Goal: Task Accomplishment & Management: Complete application form

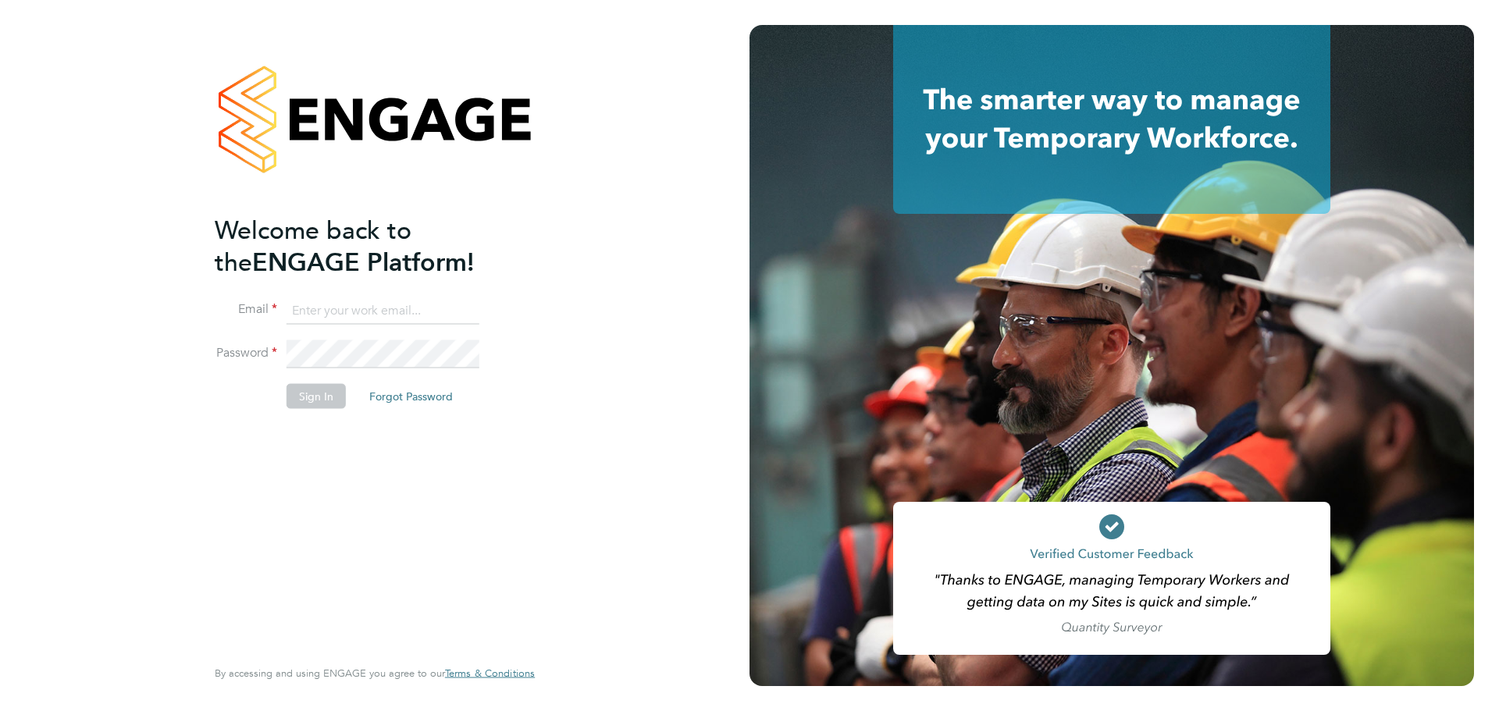
type input "[EMAIL_ADDRESS][DOMAIN_NAME]"
click at [322, 383] on button "Sign In" at bounding box center [315, 395] width 59 height 25
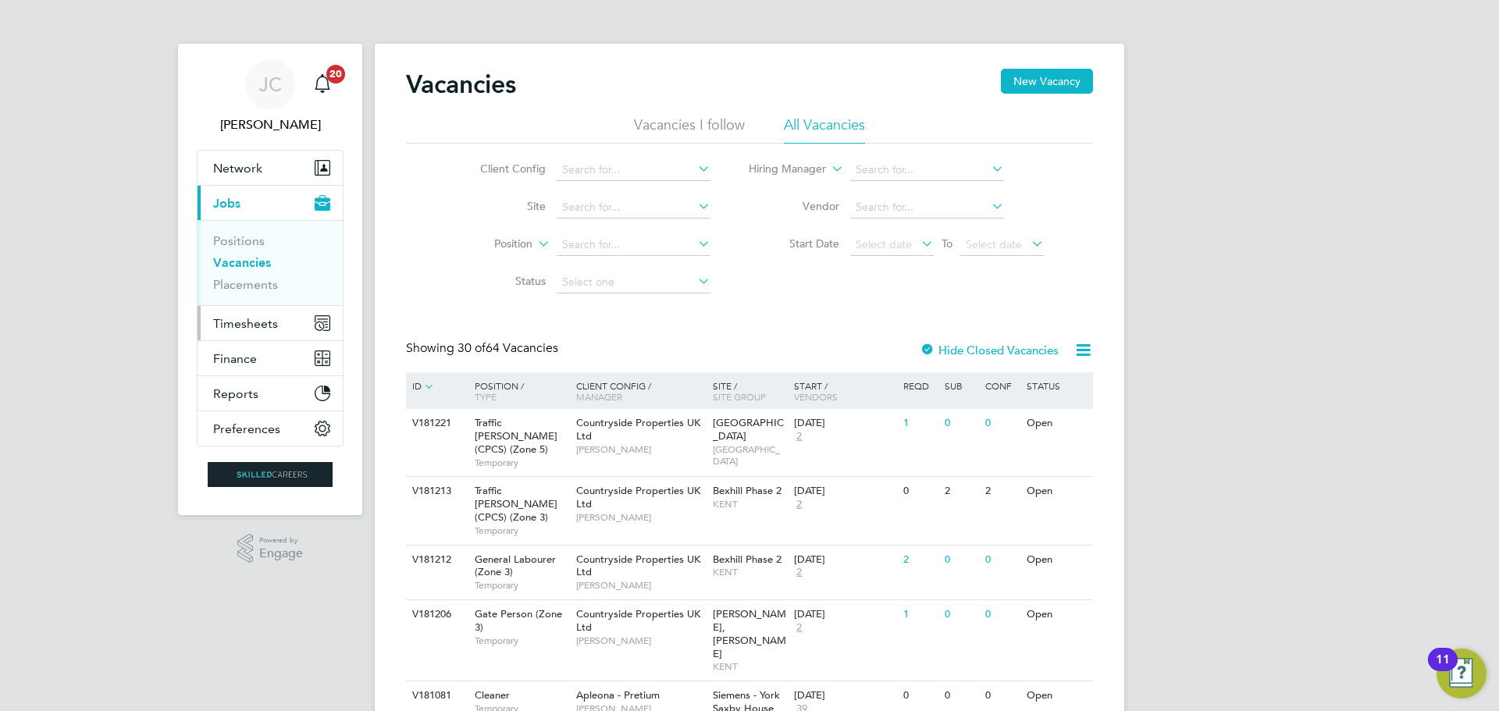
click at [269, 327] on span "Timesheets" at bounding box center [245, 323] width 65 height 15
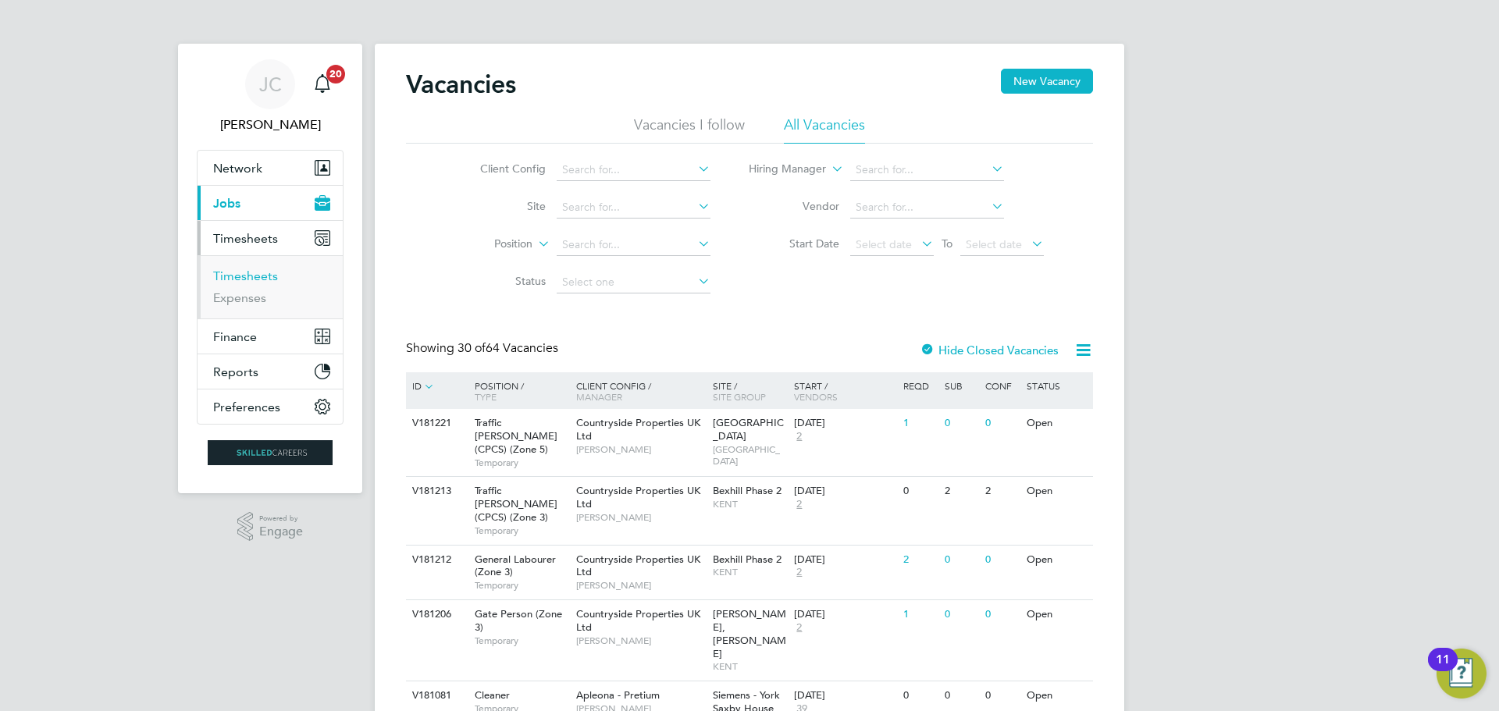
click at [258, 276] on link "Timesheets" at bounding box center [245, 276] width 65 height 15
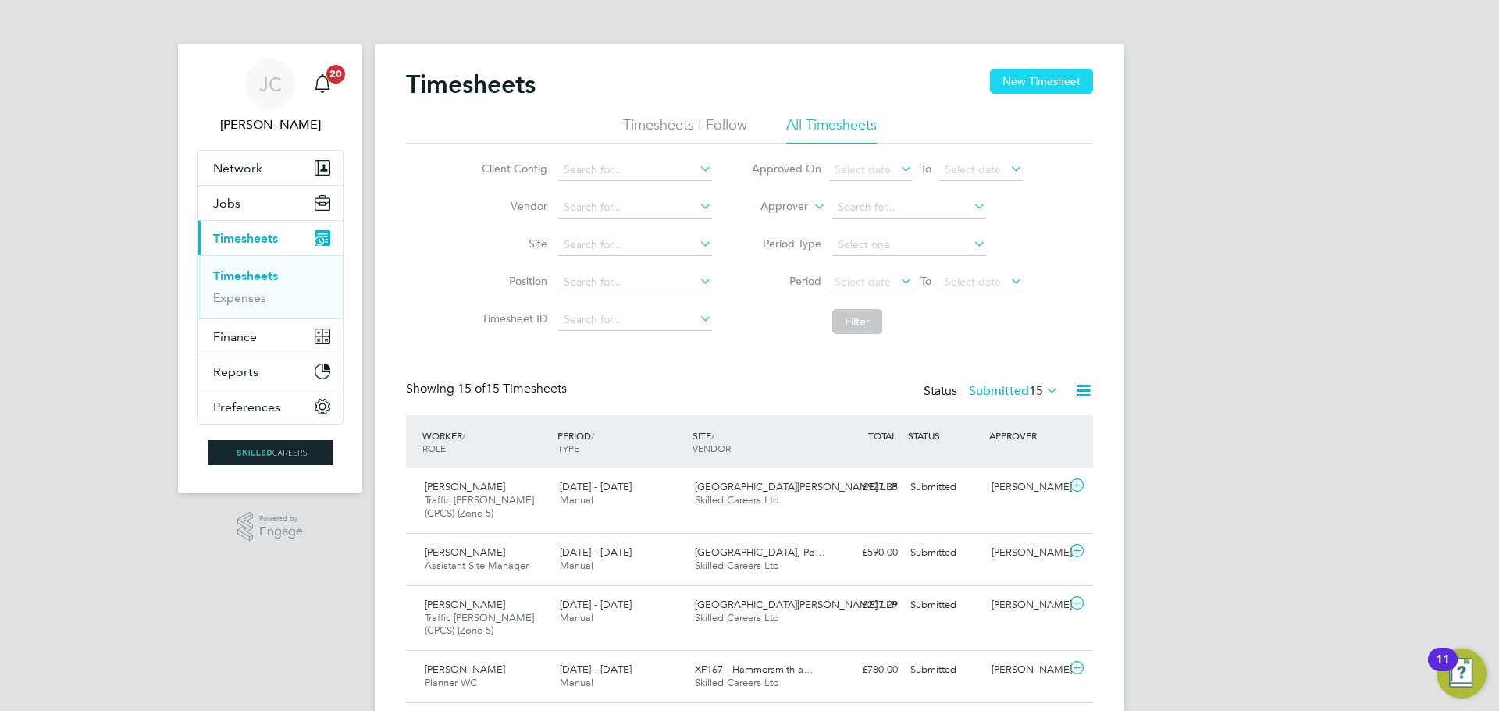
click at [1048, 91] on button "New Timesheet" at bounding box center [1041, 81] width 103 height 25
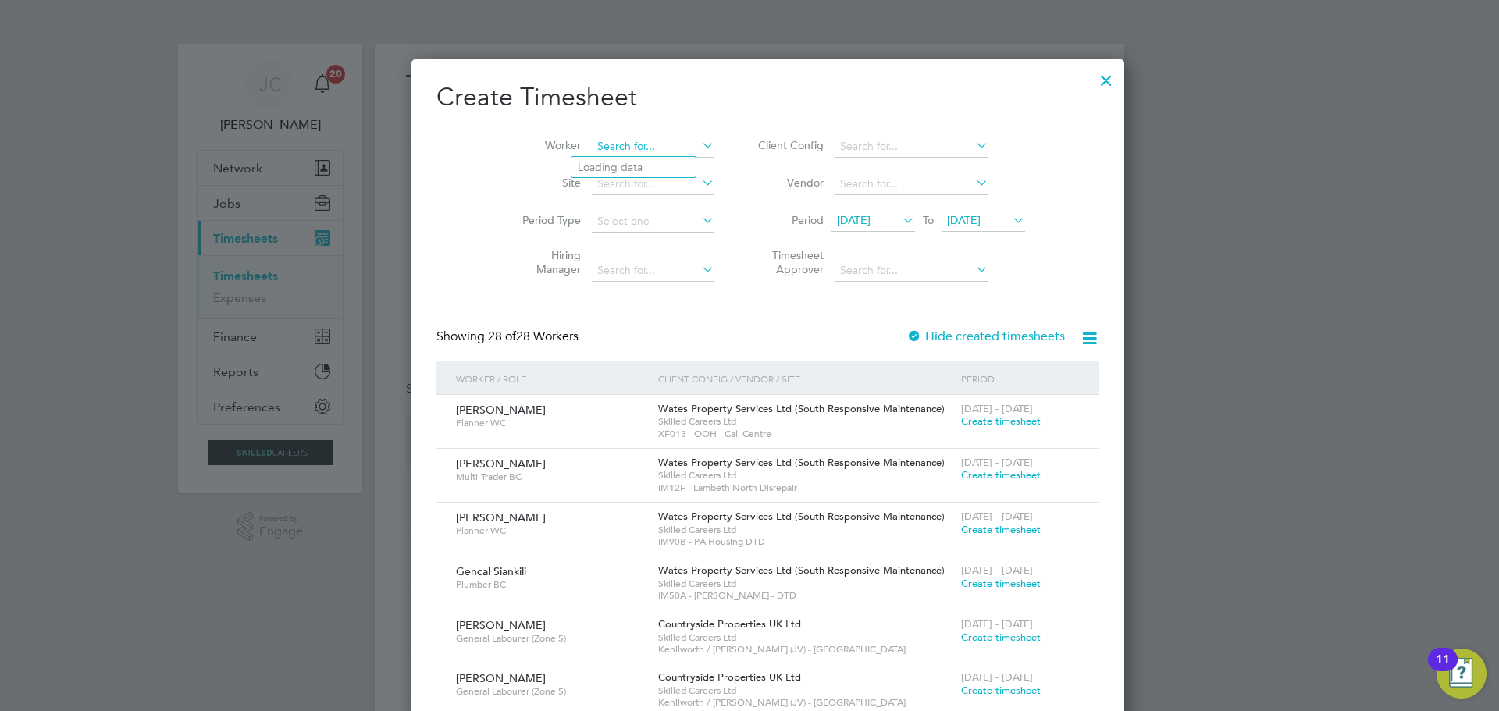
click at [631, 143] on input at bounding box center [653, 147] width 123 height 22
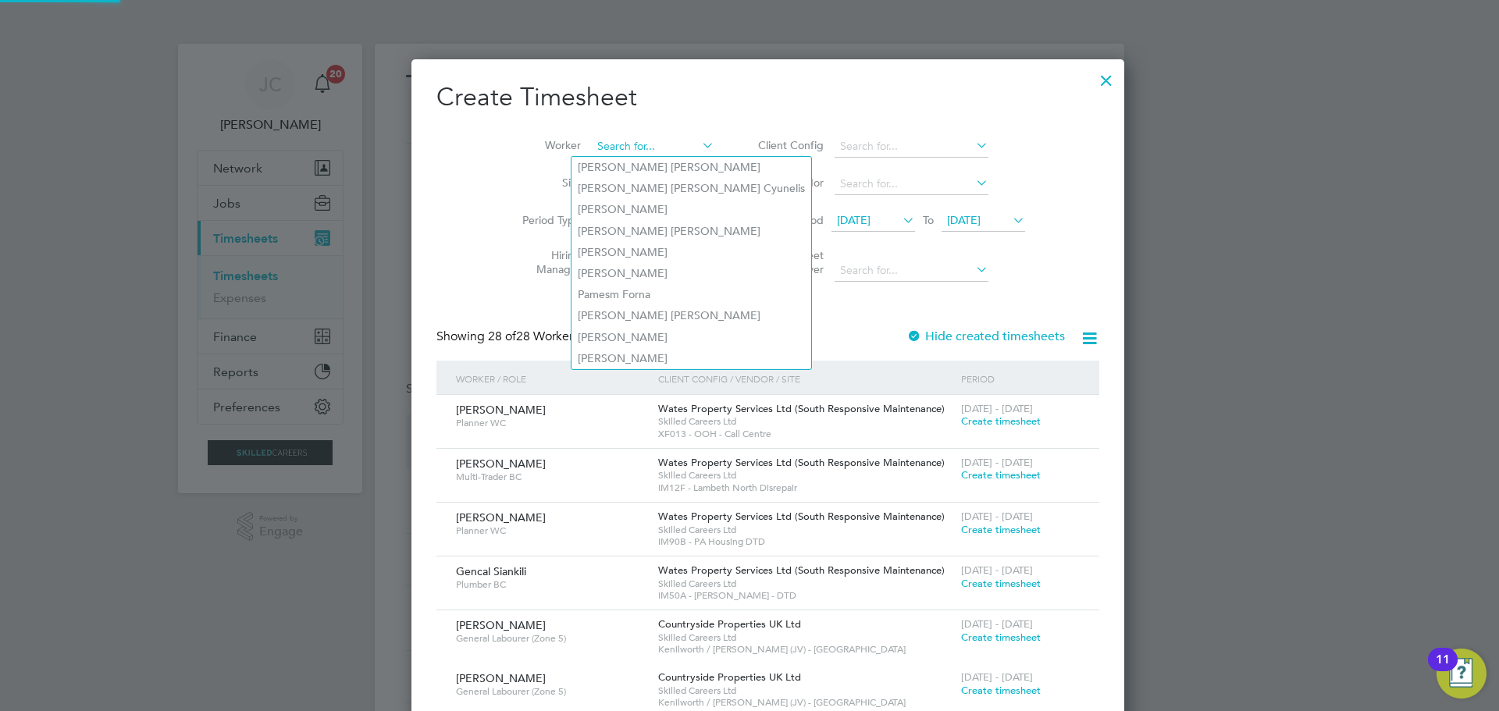
click at [631, 143] on input at bounding box center [653, 147] width 123 height 22
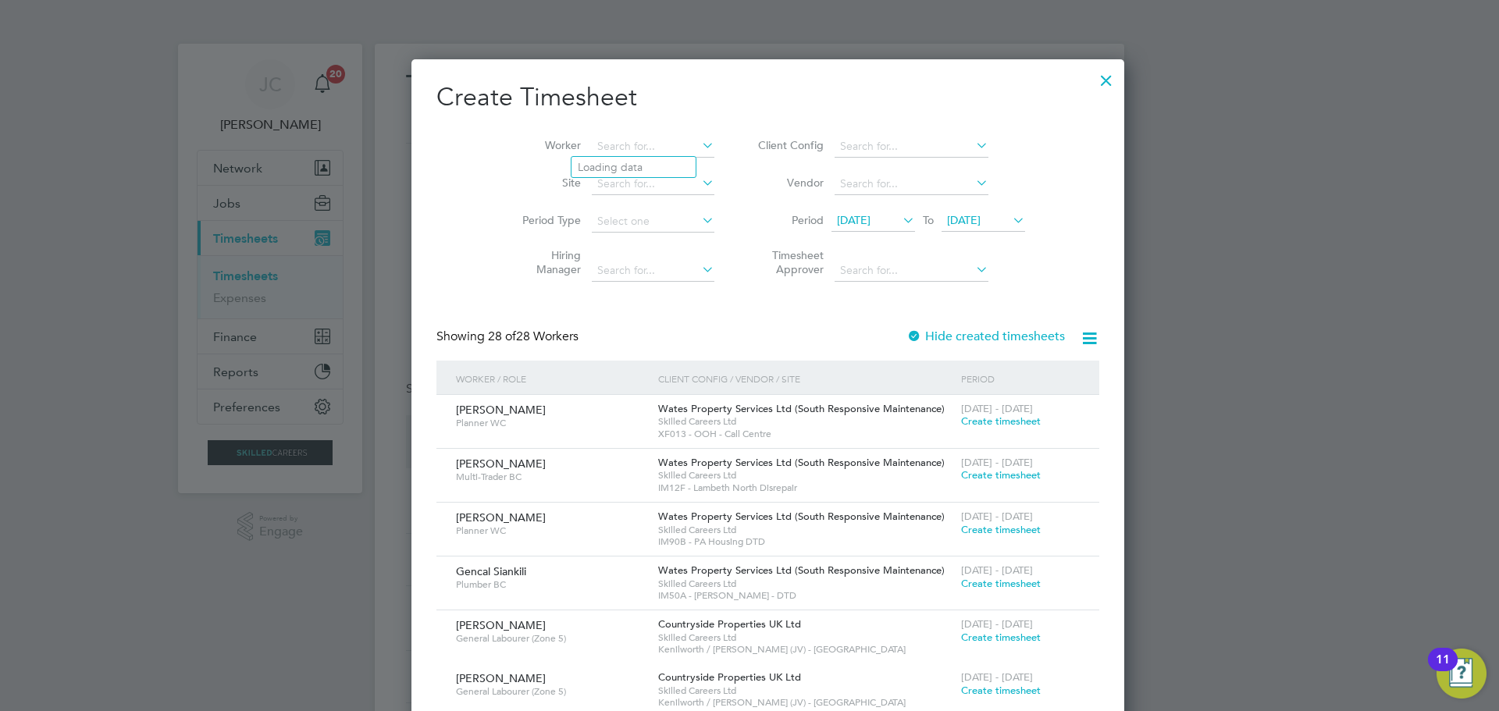
scroll to position [2766, 675]
type input "Syed Jilan"
click at [623, 156] on ul "Syed Jilan i" at bounding box center [638, 167] width 134 height 23
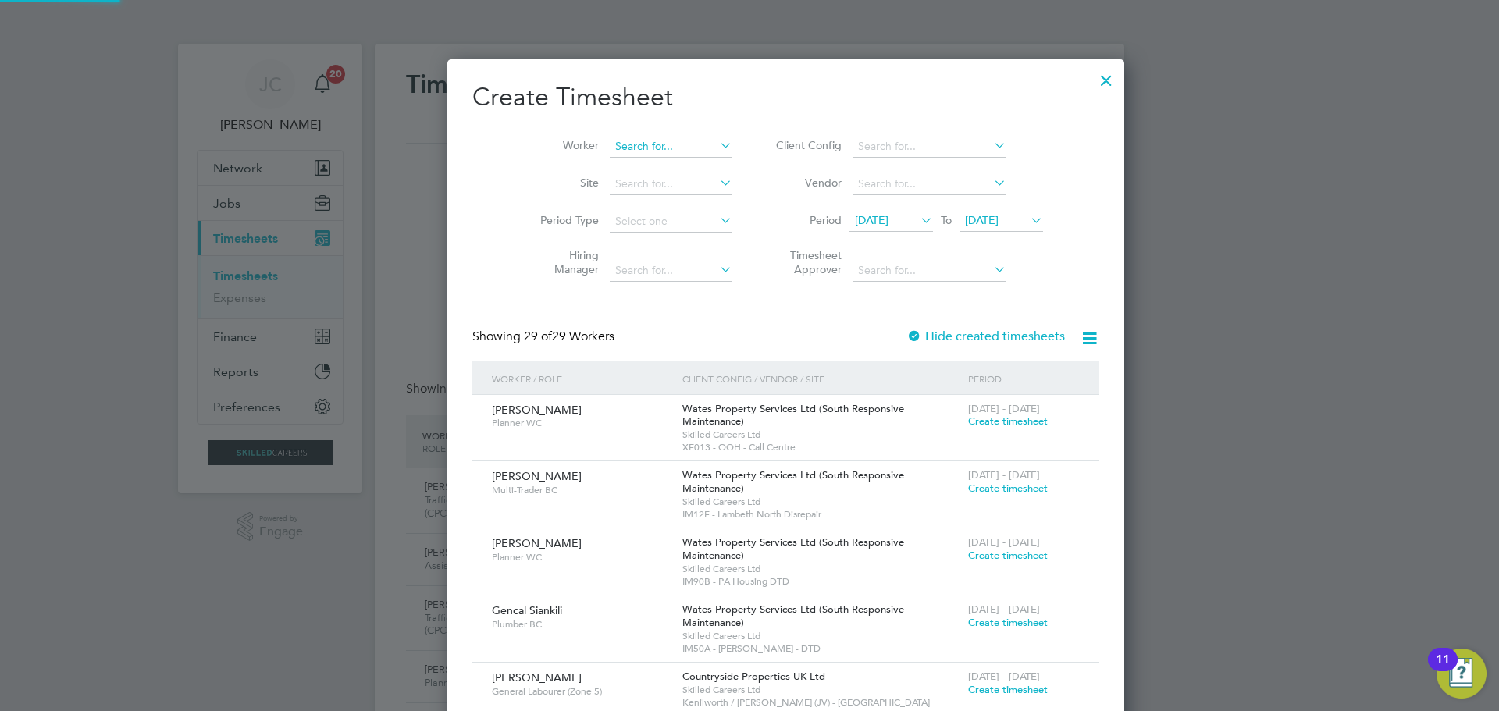
scroll to position [2833, 675]
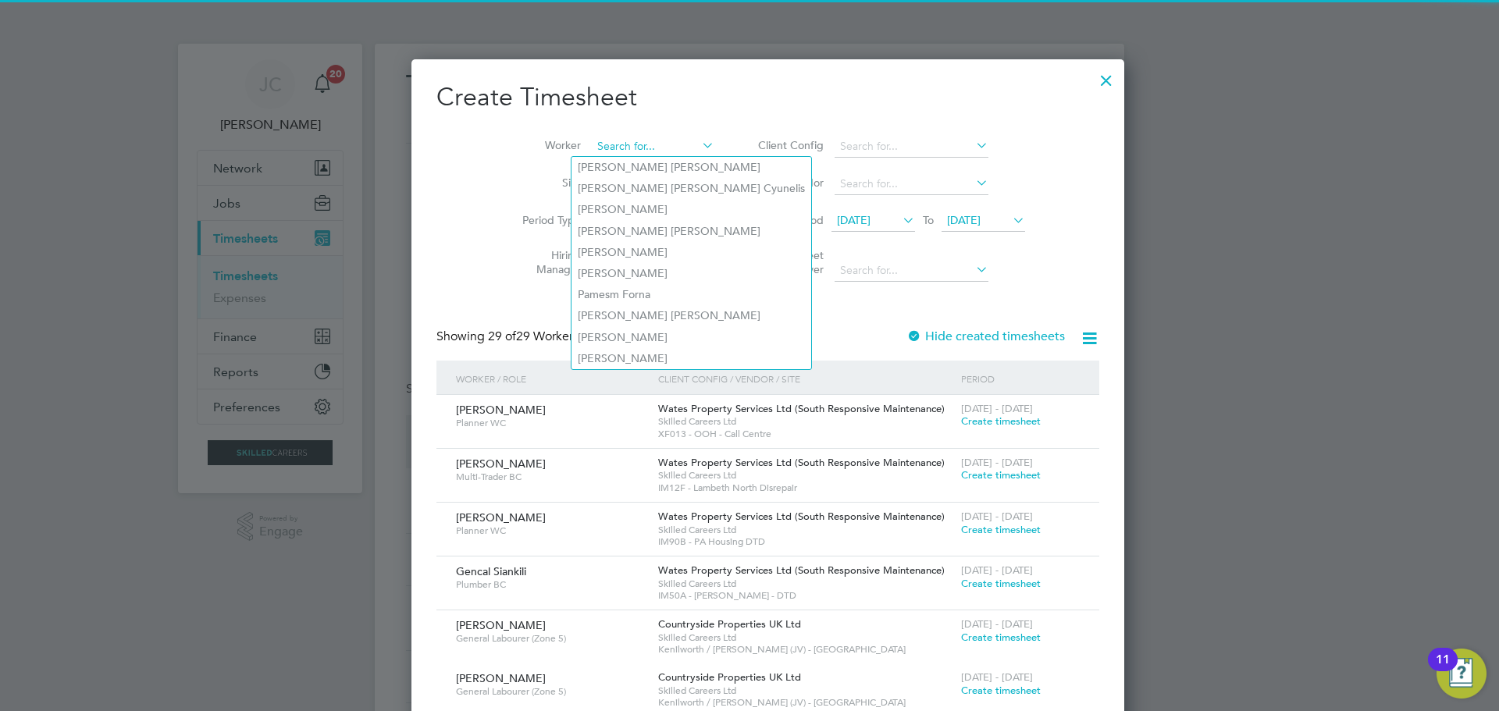
click at [628, 145] on input at bounding box center [653, 147] width 123 height 22
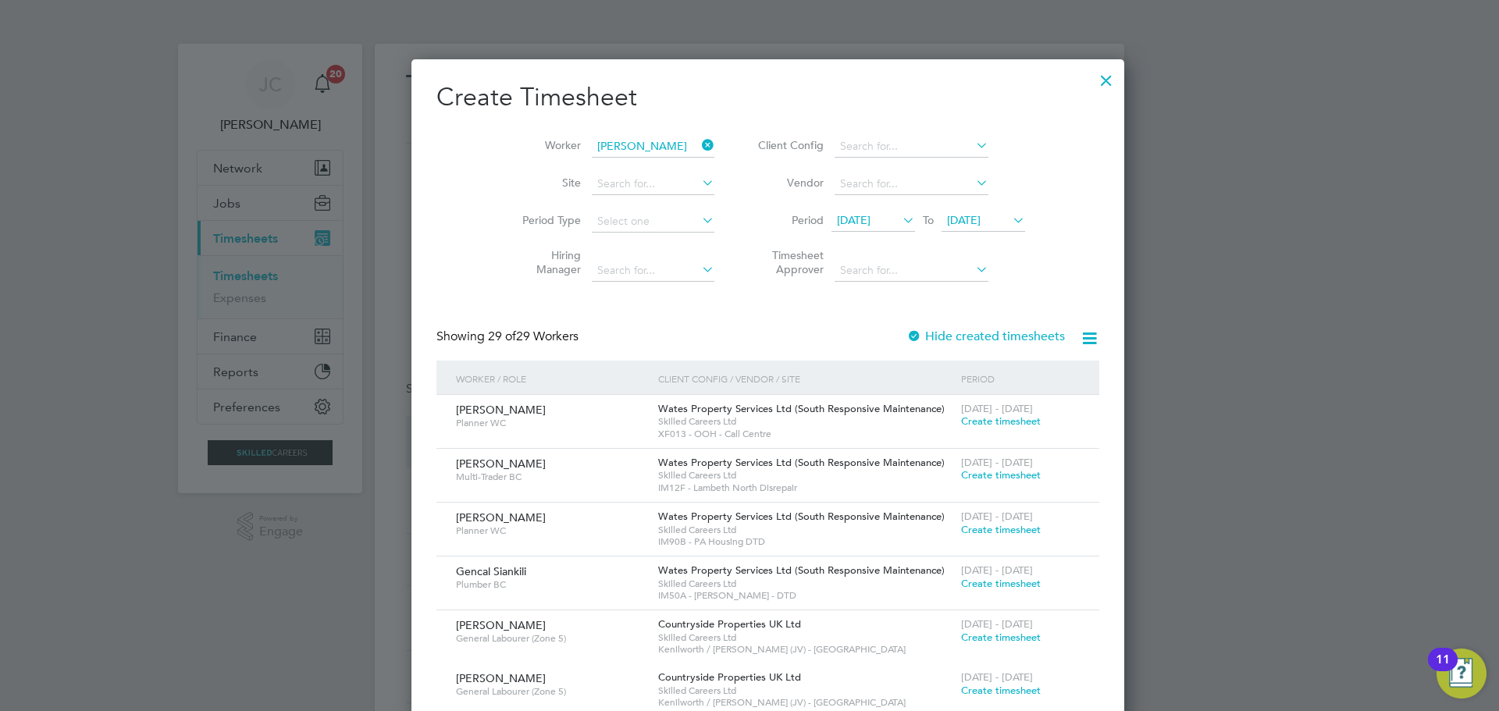
click at [671, 161] on b "Jilani" at bounding box center [716, 167] width 91 height 13
type input "Syed Jilani"
click at [978, 216] on span "17 Sep 2025" at bounding box center [964, 220] width 34 height 14
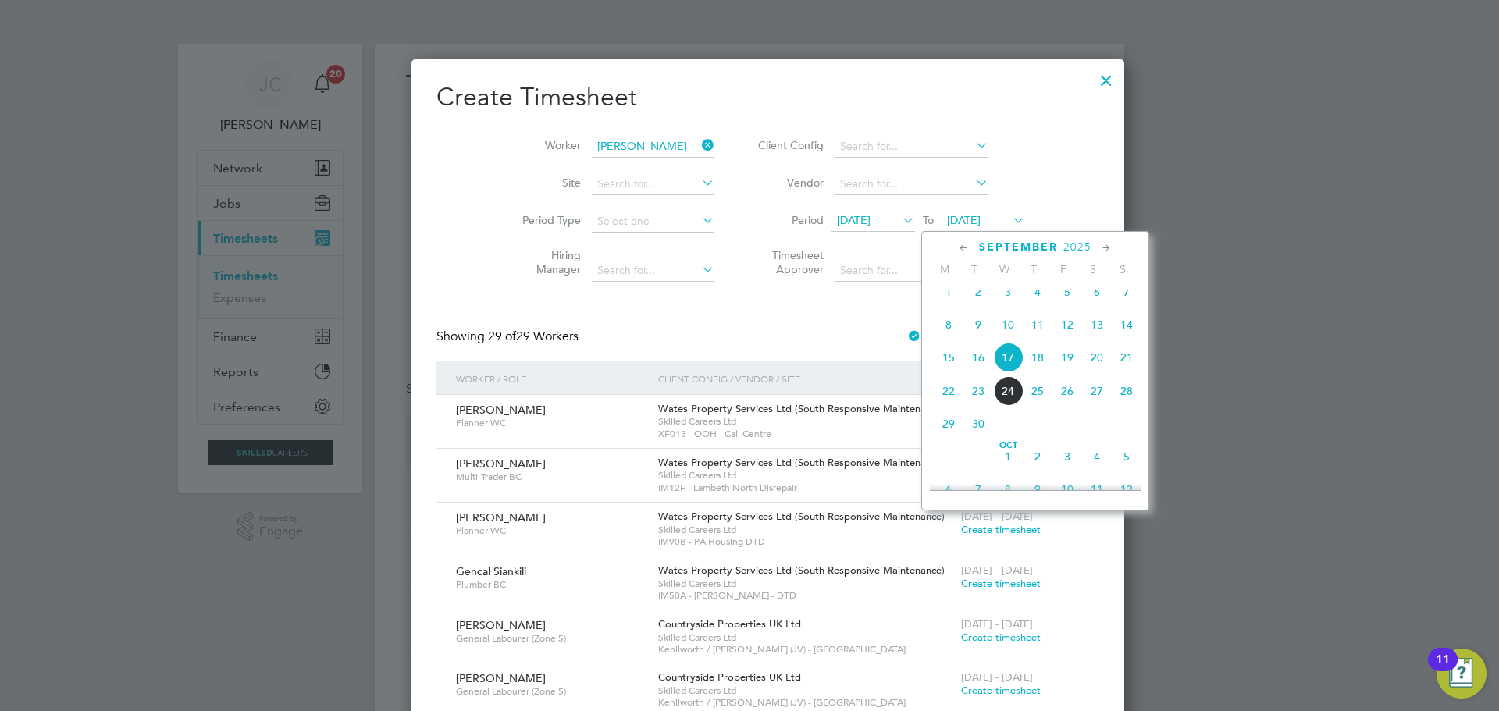
click at [1062, 372] on span "19" at bounding box center [1067, 358] width 30 height 30
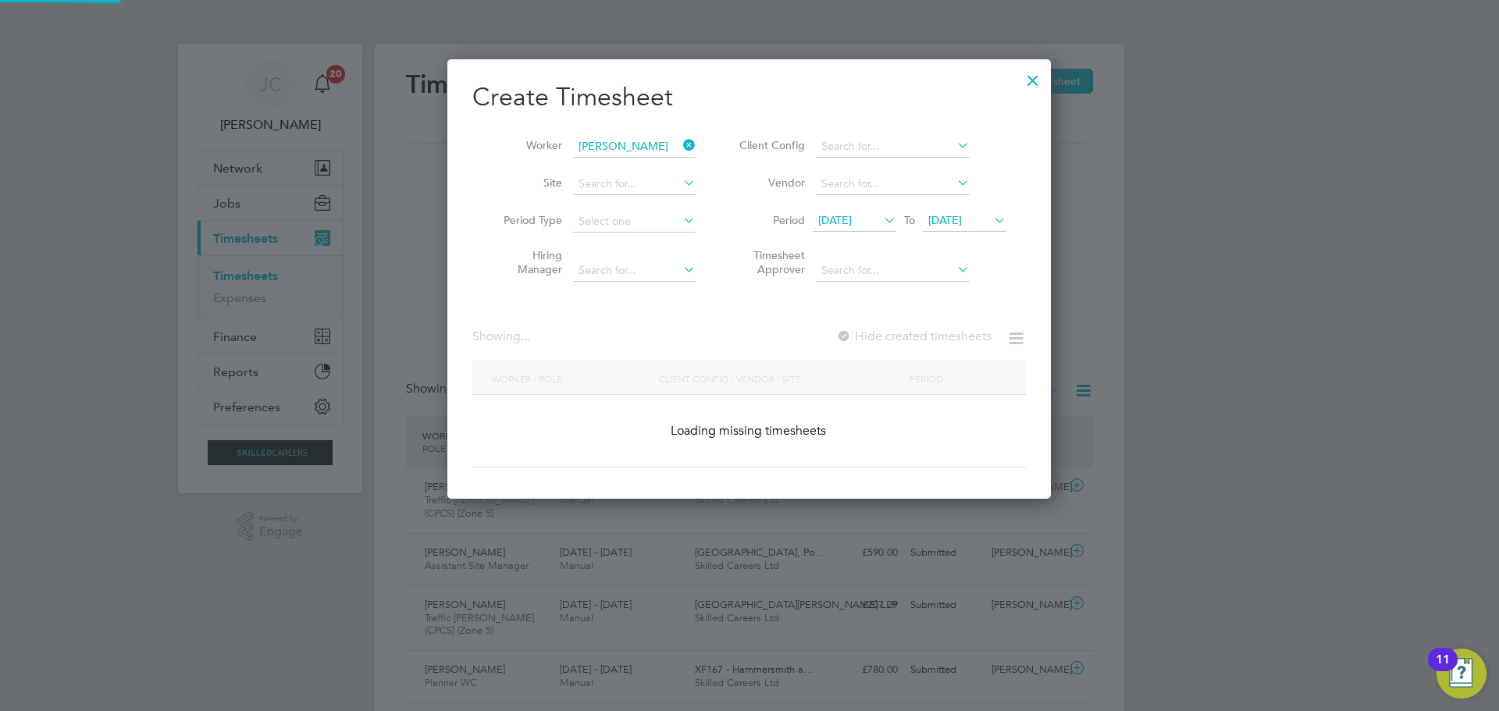
scroll to position [440, 604]
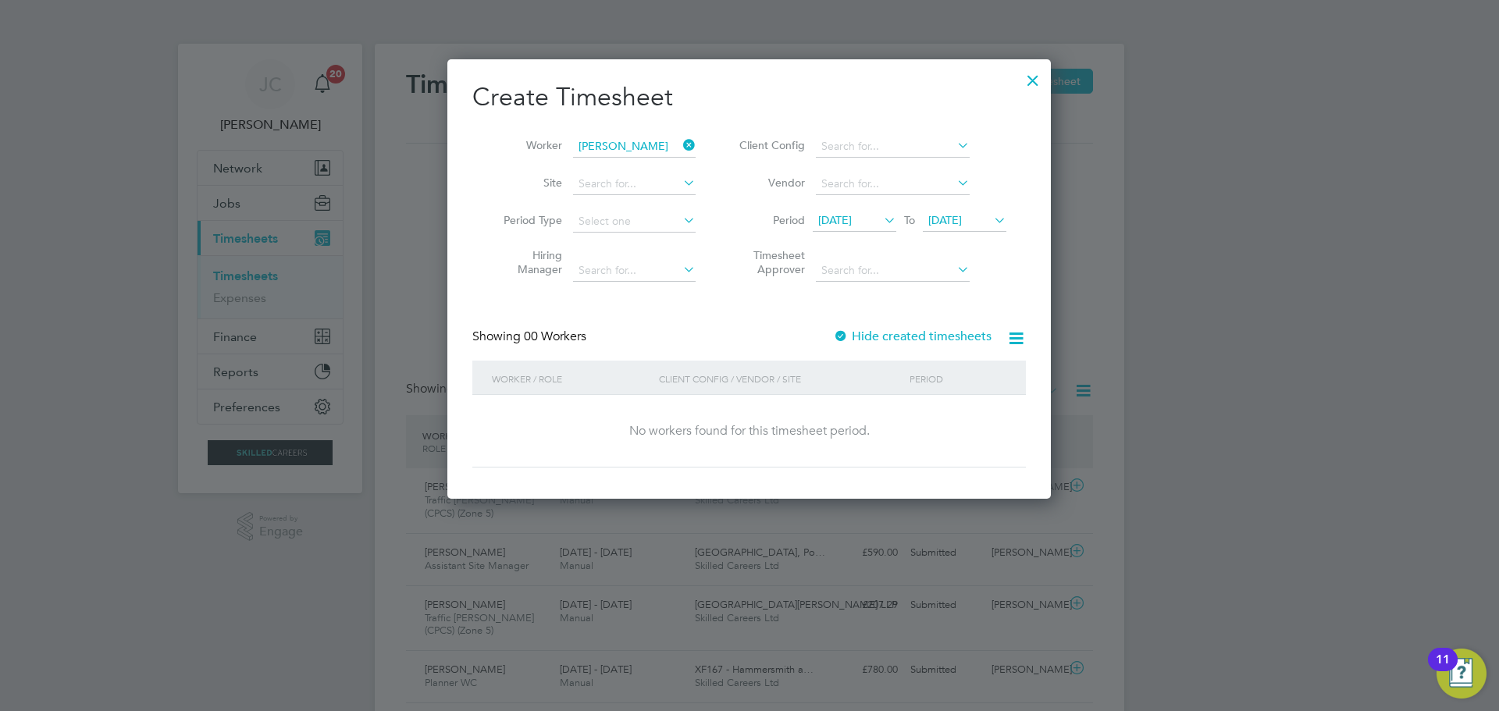
drag, startPoint x: 938, startPoint y: 343, endPoint x: 927, endPoint y: 339, distance: 11.2
click at [927, 339] on div "Hide created timesheets" at bounding box center [914, 337] width 162 height 16
click at [927, 339] on label "Hide created timesheets" at bounding box center [912, 337] width 158 height 16
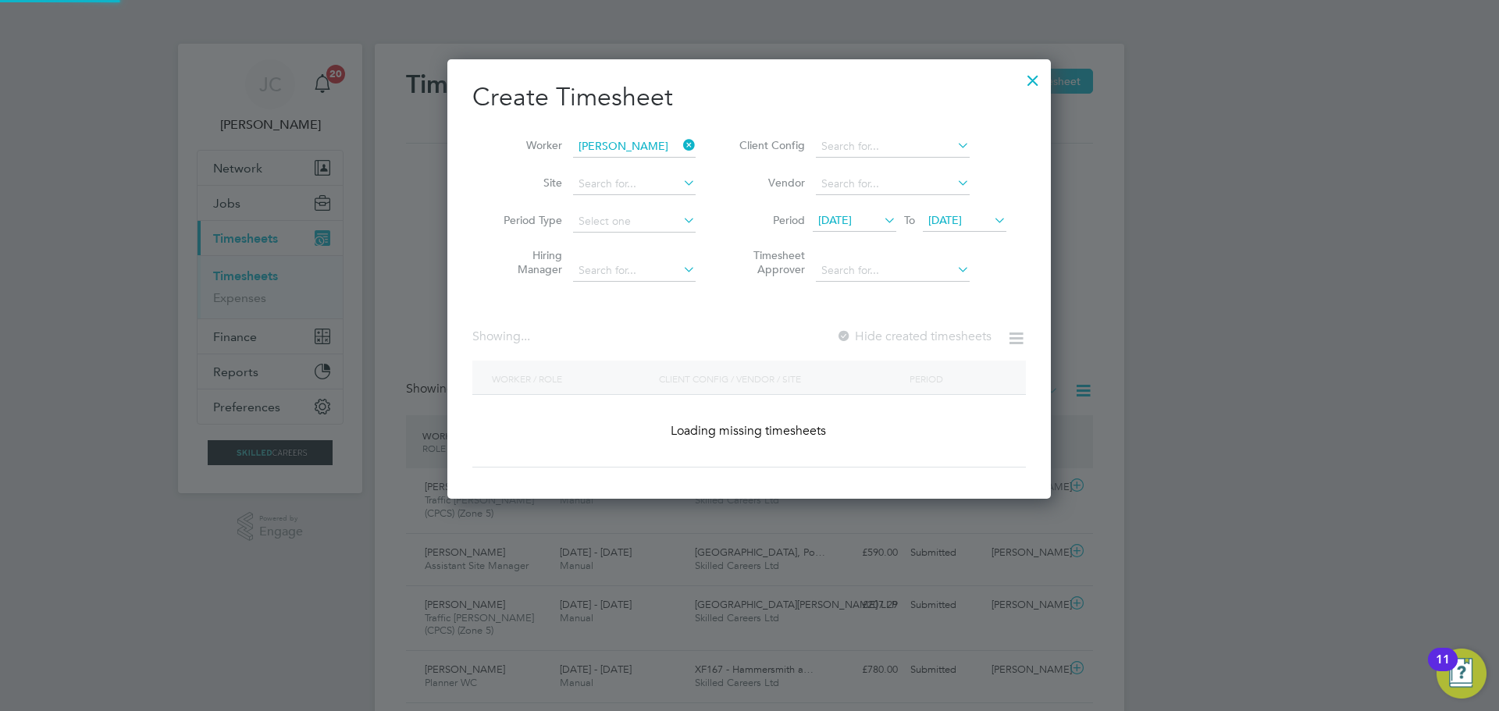
scroll to position [474, 604]
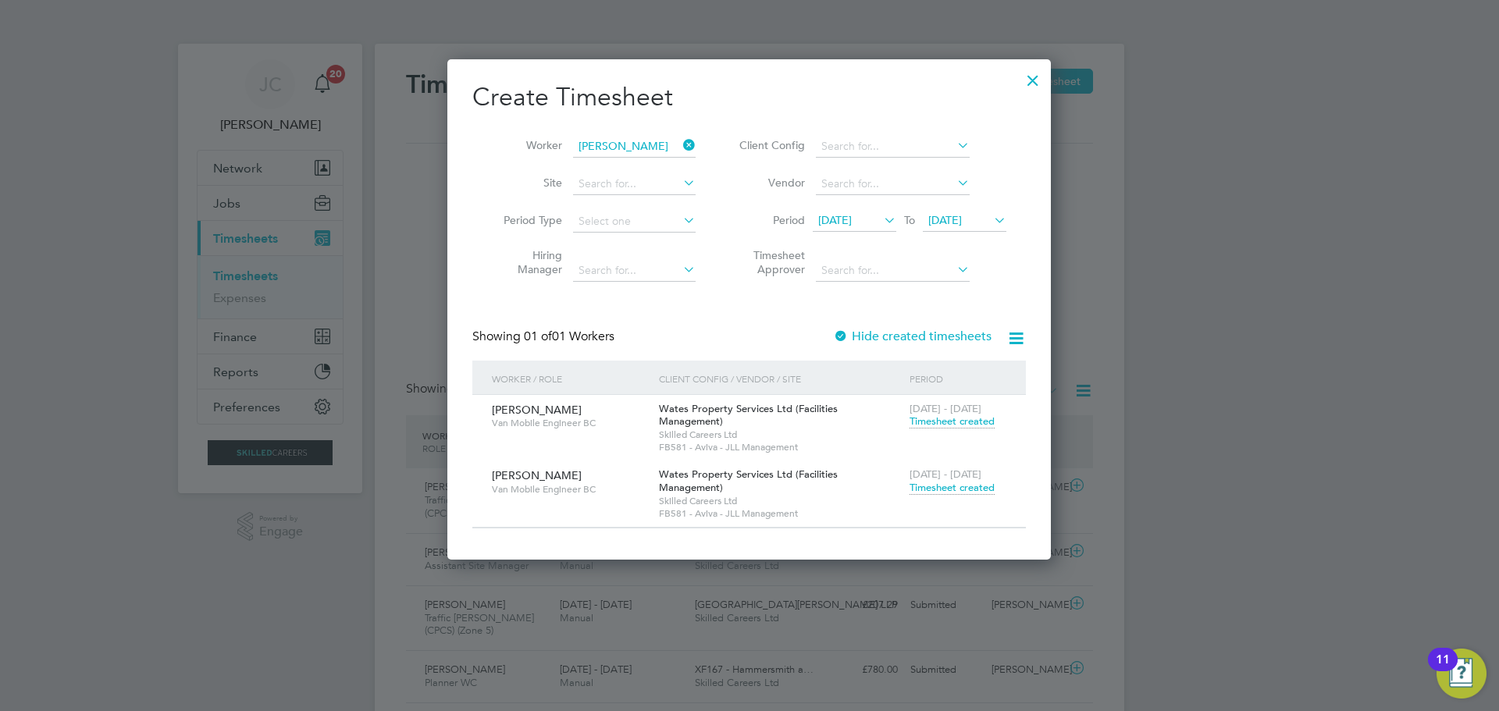
click at [955, 481] on span "Timesheet created" at bounding box center [951, 488] width 85 height 14
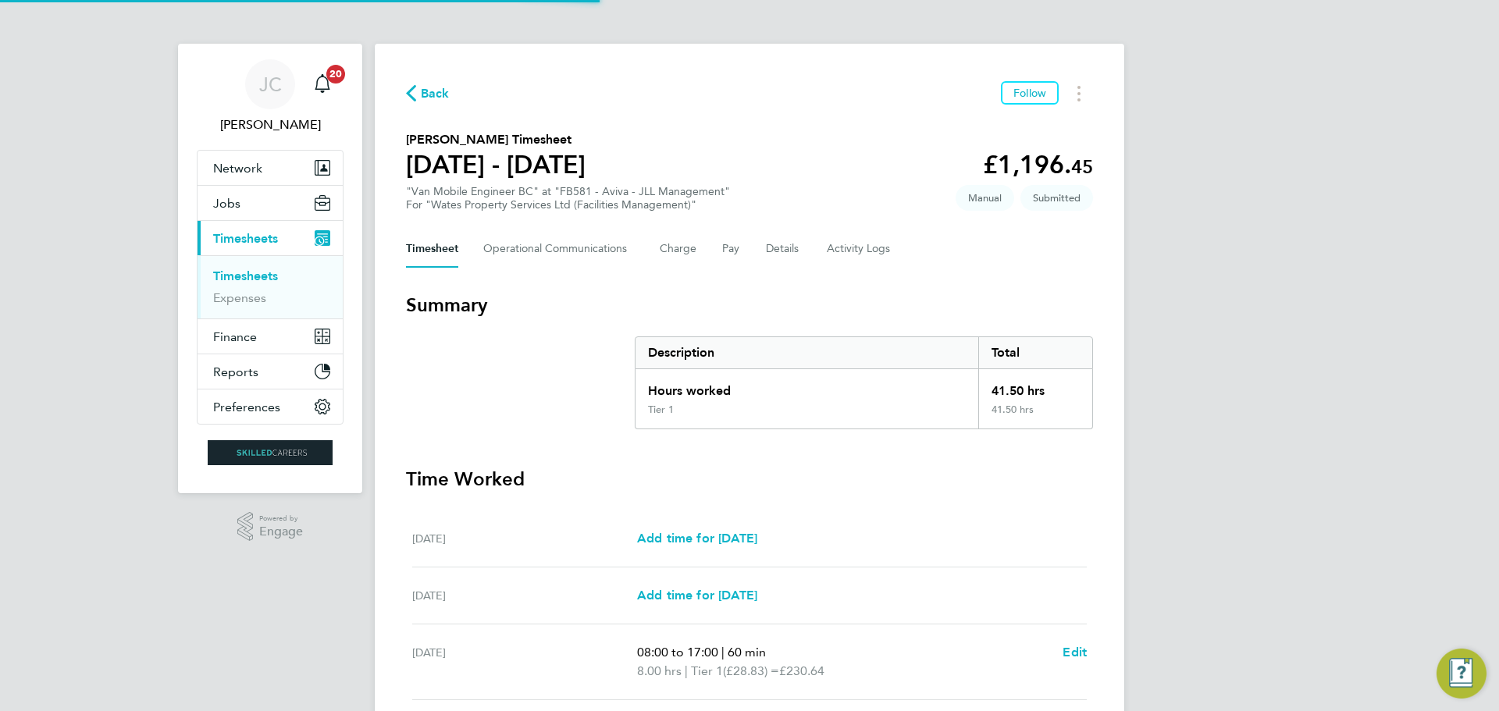
click at [955, 477] on h3 "Time Worked" at bounding box center [749, 479] width 687 height 25
click at [427, 96] on span "Back" at bounding box center [435, 93] width 29 height 19
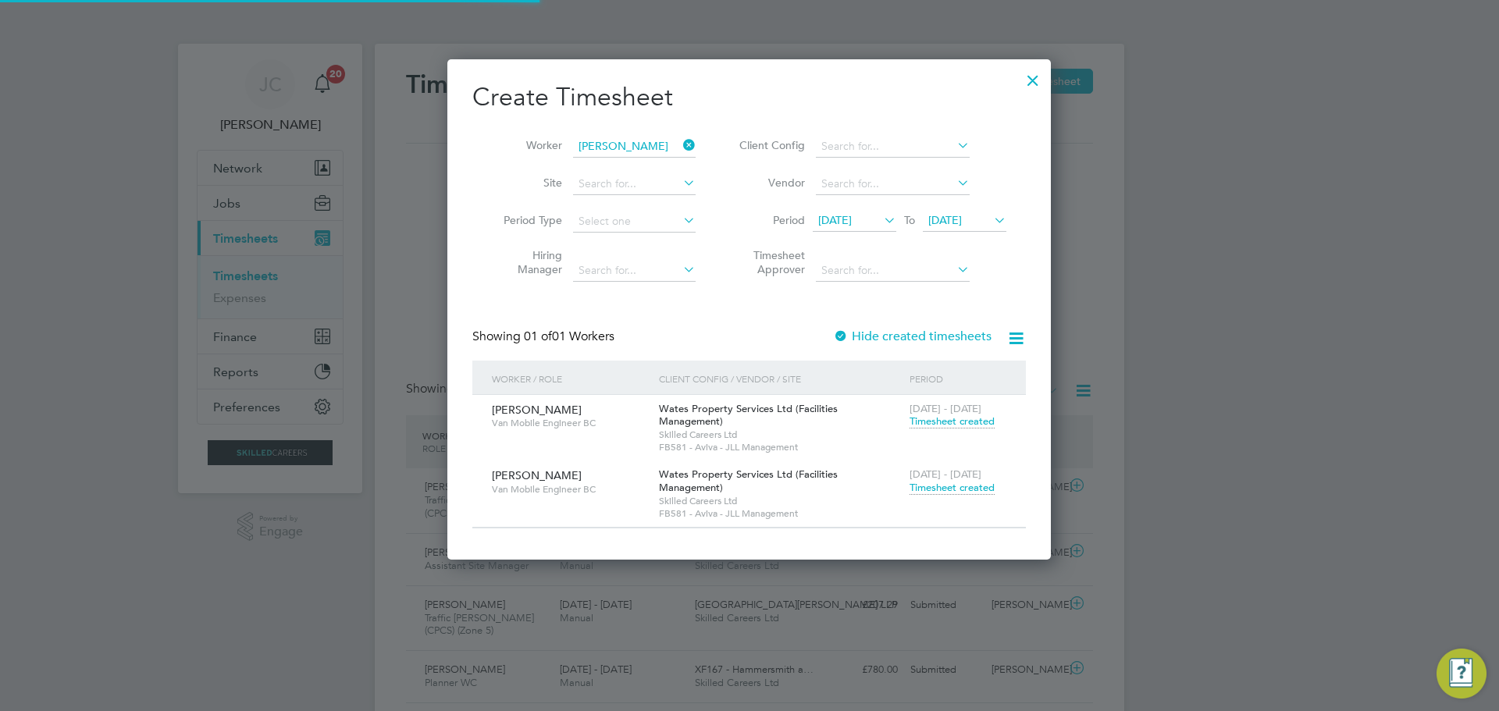
scroll to position [40, 136]
click at [646, 141] on input at bounding box center [634, 147] width 123 height 22
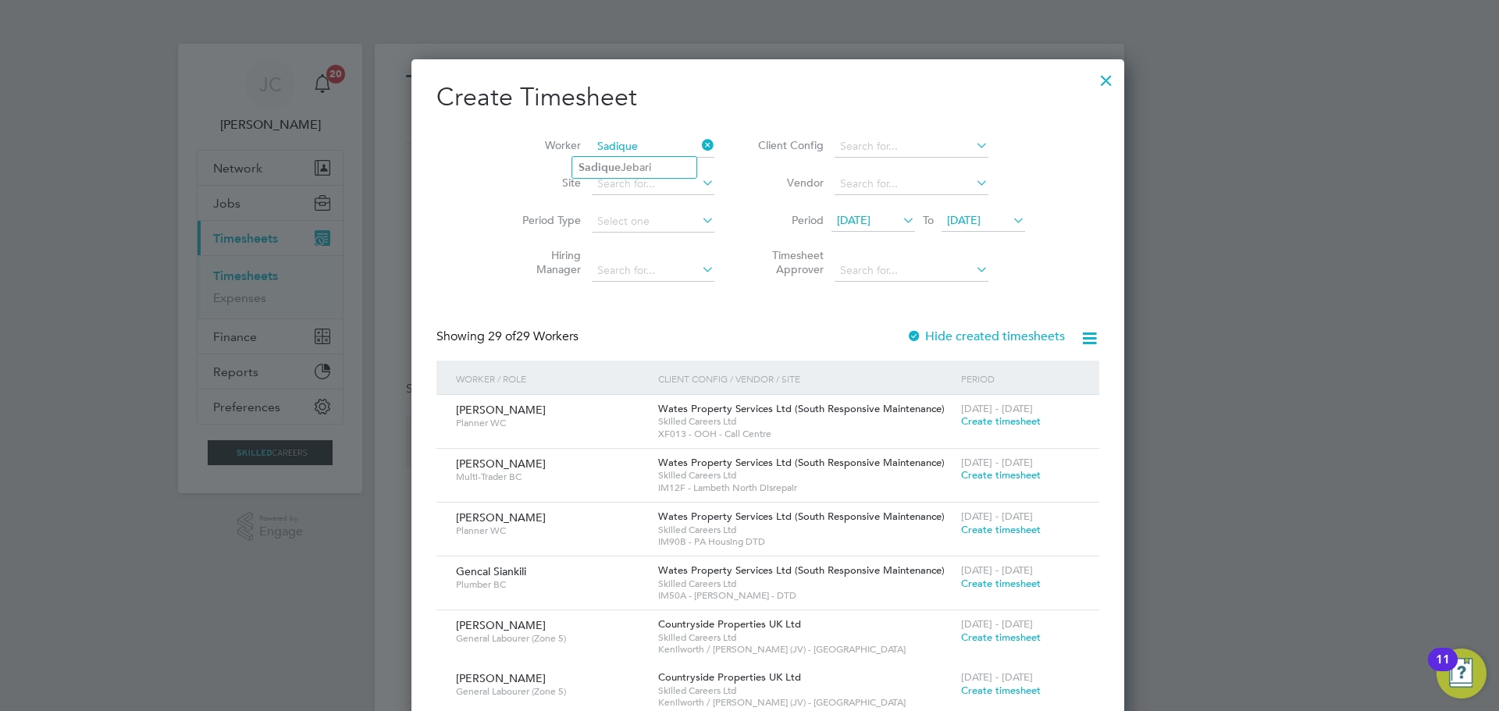
type input "Sadique"
click at [678, 165] on div "Timesheets New Timesheet Timesheets I Follow All Timesheets Client Config Vendo…" at bounding box center [749, 696] width 749 height 1304
click at [1017, 336] on label "Hide created timesheets" at bounding box center [985, 337] width 158 height 16
click at [995, 334] on label "Hide created timesheets" at bounding box center [985, 337] width 158 height 16
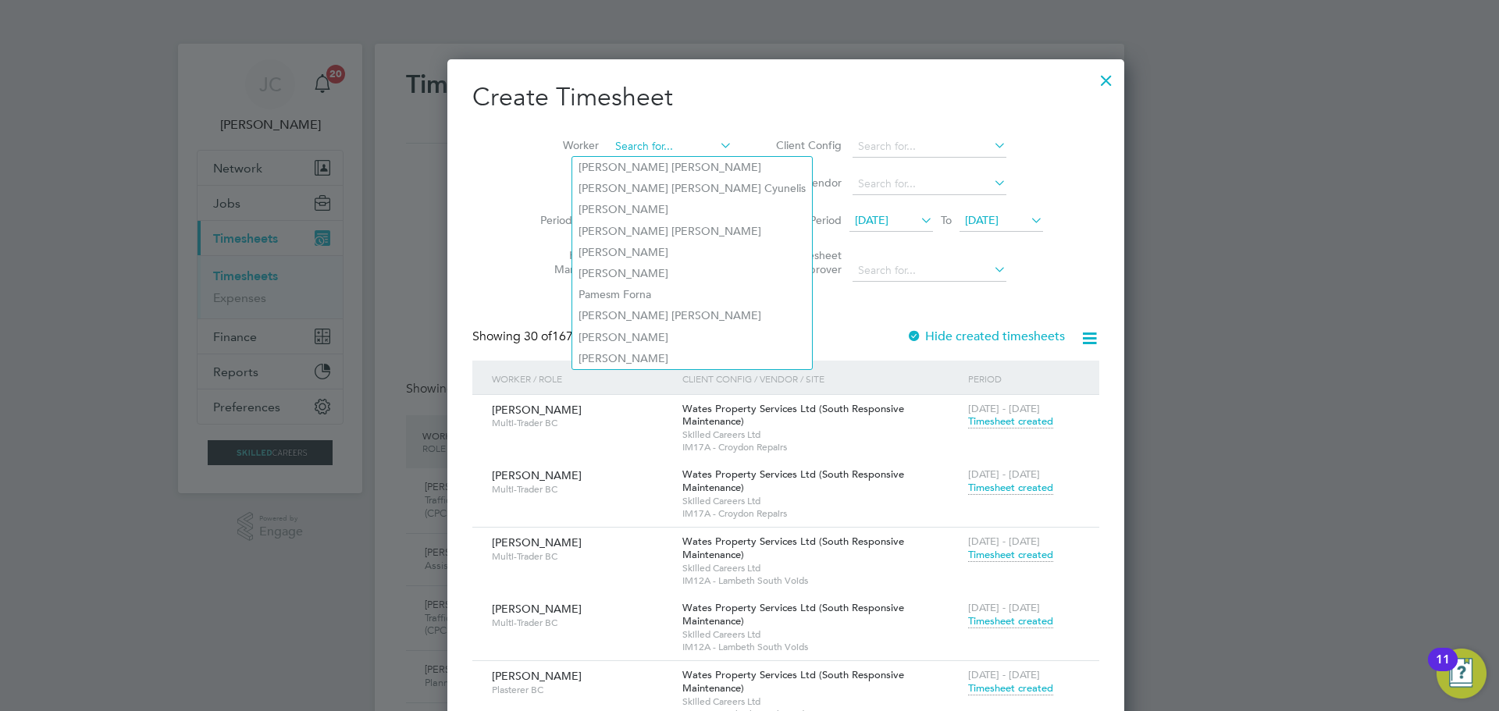
click at [642, 142] on input at bounding box center [671, 147] width 123 height 22
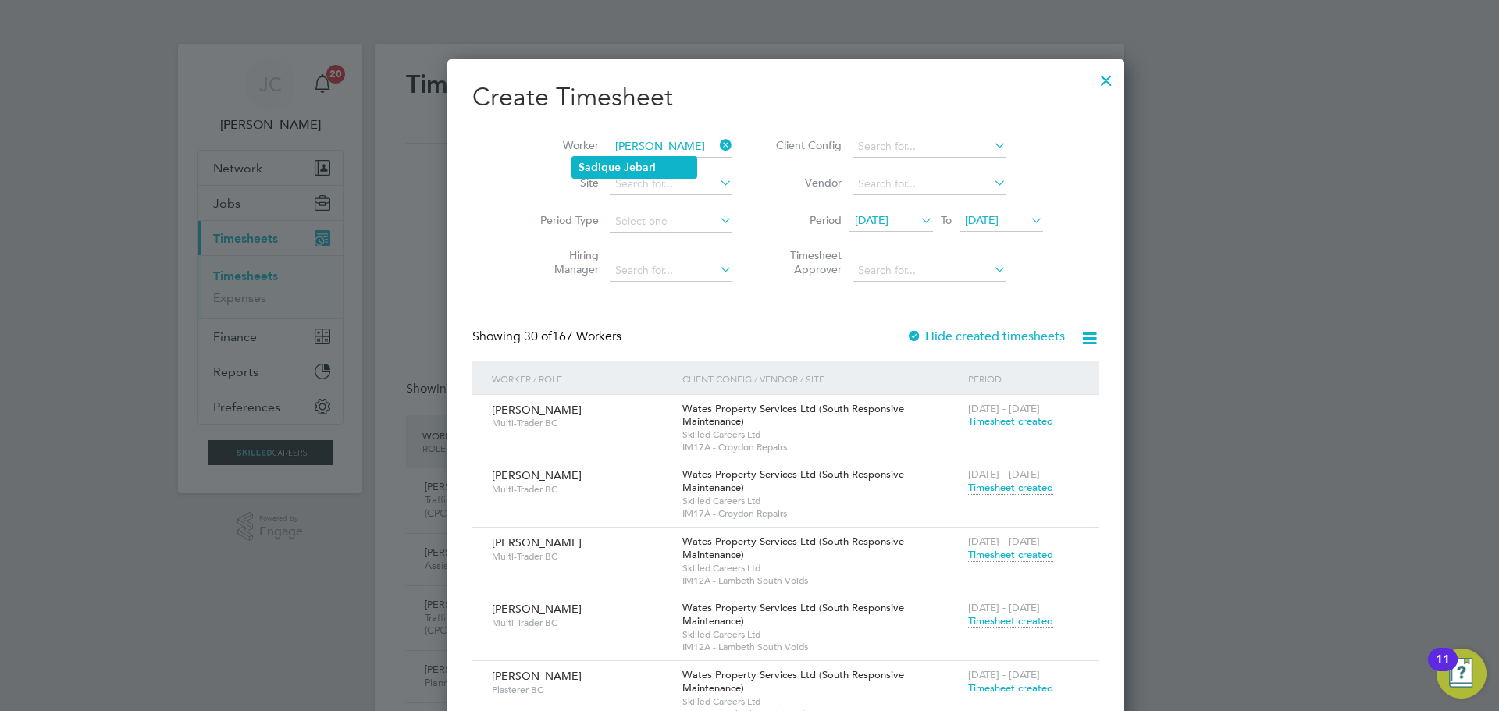
type input "Sadique Jebari"
click at [624, 171] on b "Jebari" at bounding box center [640, 167] width 32 height 13
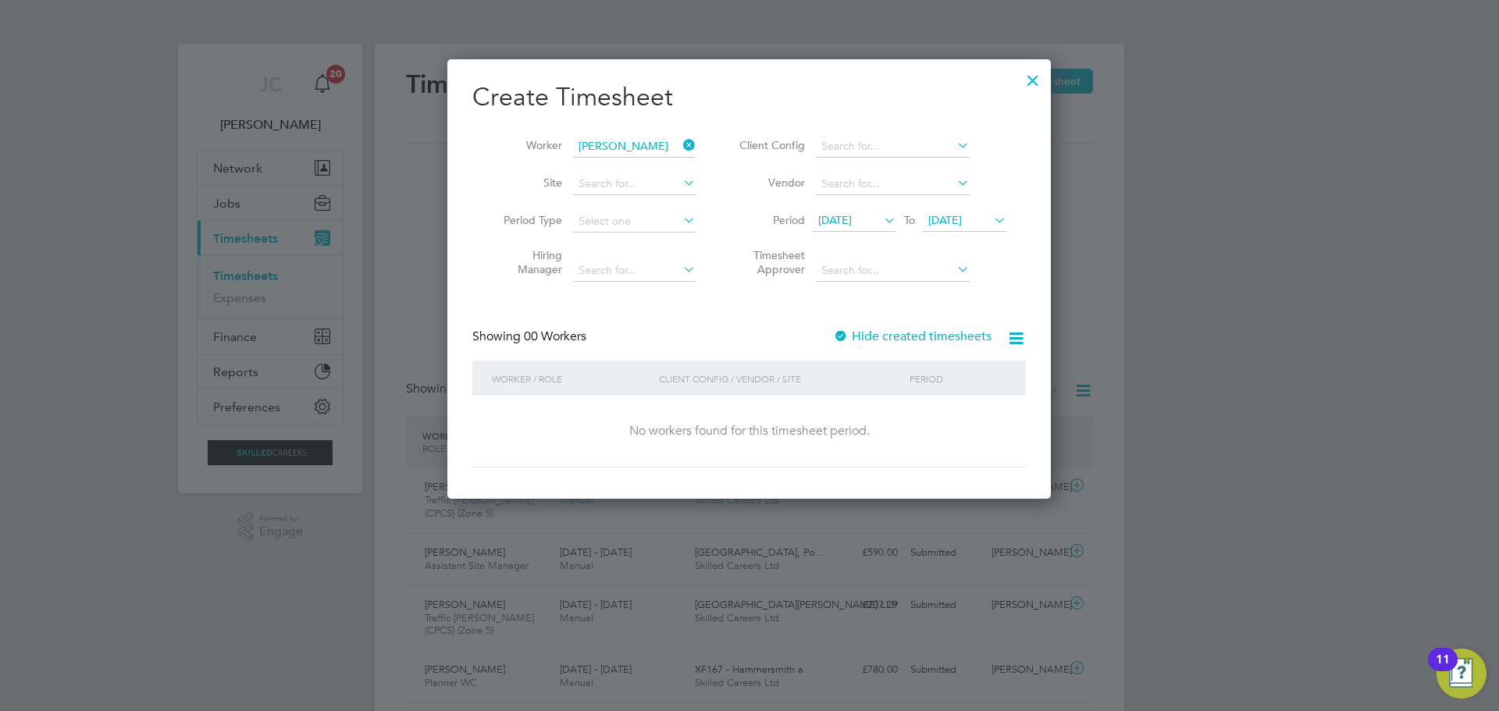
click at [916, 330] on label "Hide created timesheets" at bounding box center [912, 337] width 158 height 16
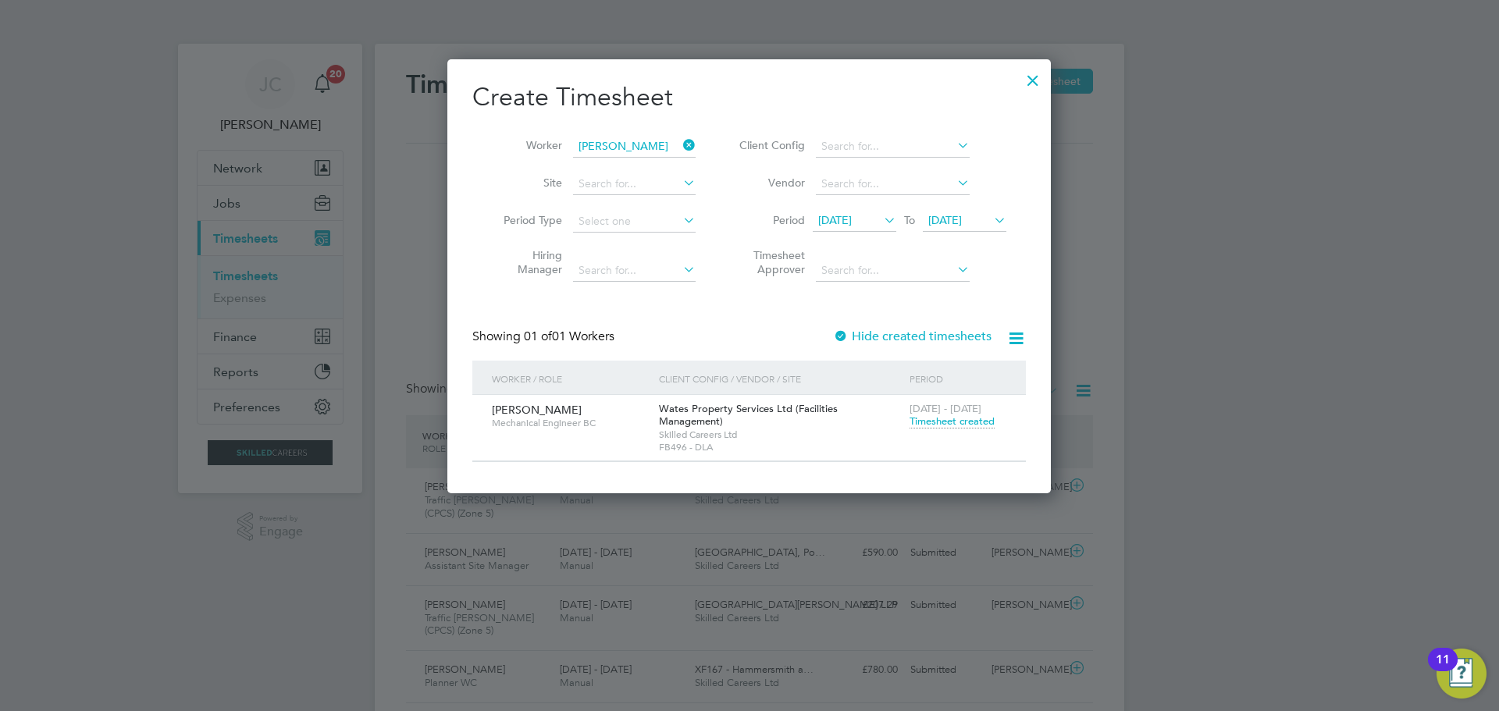
click at [970, 417] on span "Timesheet created" at bounding box center [951, 422] width 85 height 14
